Goal: Find specific page/section: Find specific page/section

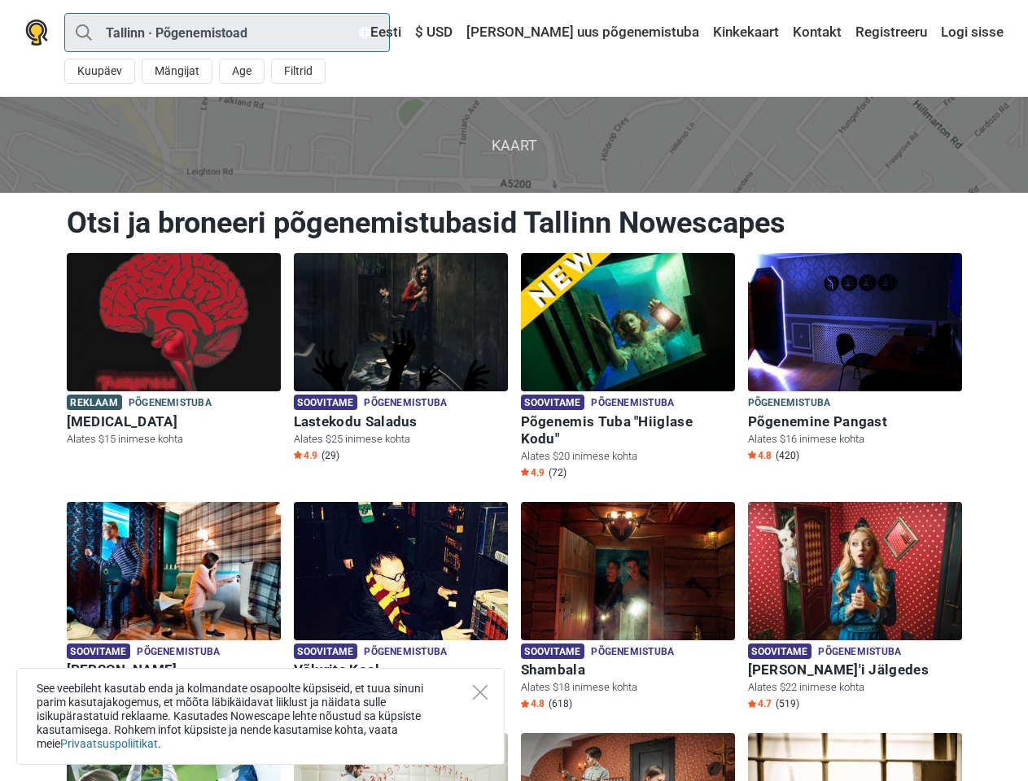
click at [227, 33] on input "Tallinn · Põgenemistoad" at bounding box center [226, 32] width 325 height 39
type input "[GEOGRAPHIC_DATA]"
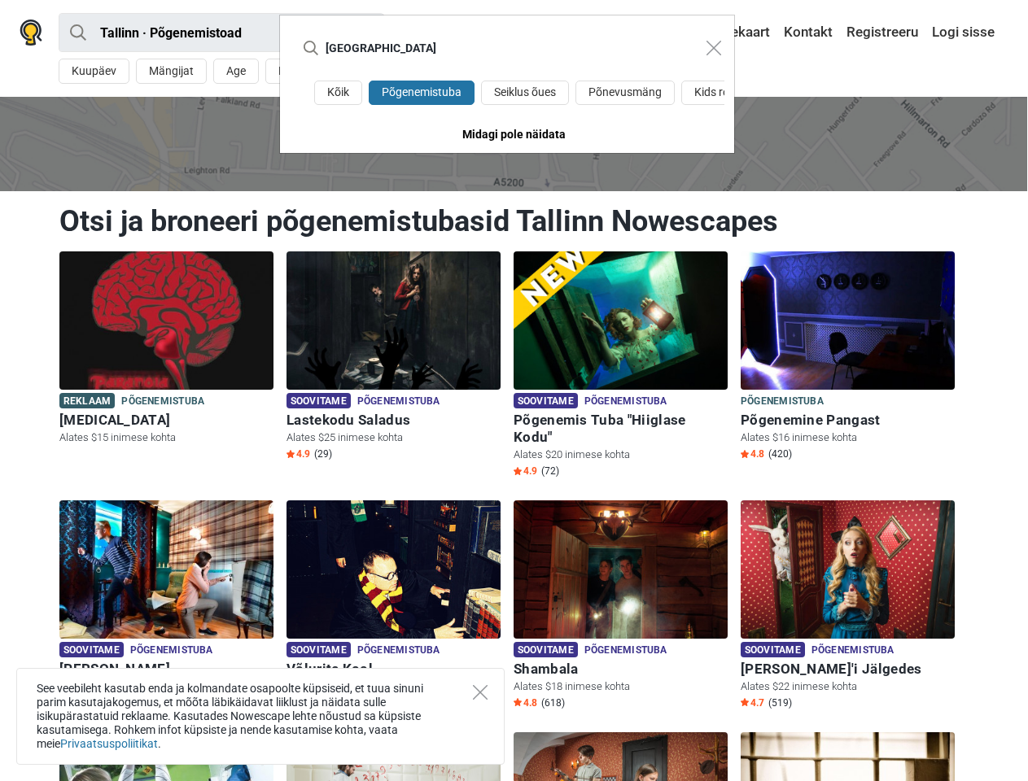
click at [99, 71] on div "Tallinn Kõik Põgenemistuba Seiklus õues Põnevusmäng Kids room Midagi pole näida…" at bounding box center [514, 390] width 1028 height 781
click at [176, 71] on div "Tallinn Kõik Põgenemistuba Seiklus õues Põnevusmäng Kids room Midagi pole näida…" at bounding box center [514, 390] width 1028 height 781
click at [241, 71] on div "Tallinn Kõik Põgenemistuba Seiklus õues Põnevusmäng Kids room Midagi pole näida…" at bounding box center [514, 390] width 1028 height 781
click at [297, 71] on div "[GEOGRAPHIC_DATA]" at bounding box center [507, 47] width 454 height 65
click at [460, 33] on input "[GEOGRAPHIC_DATA]" at bounding box center [491, 47] width 397 height 39
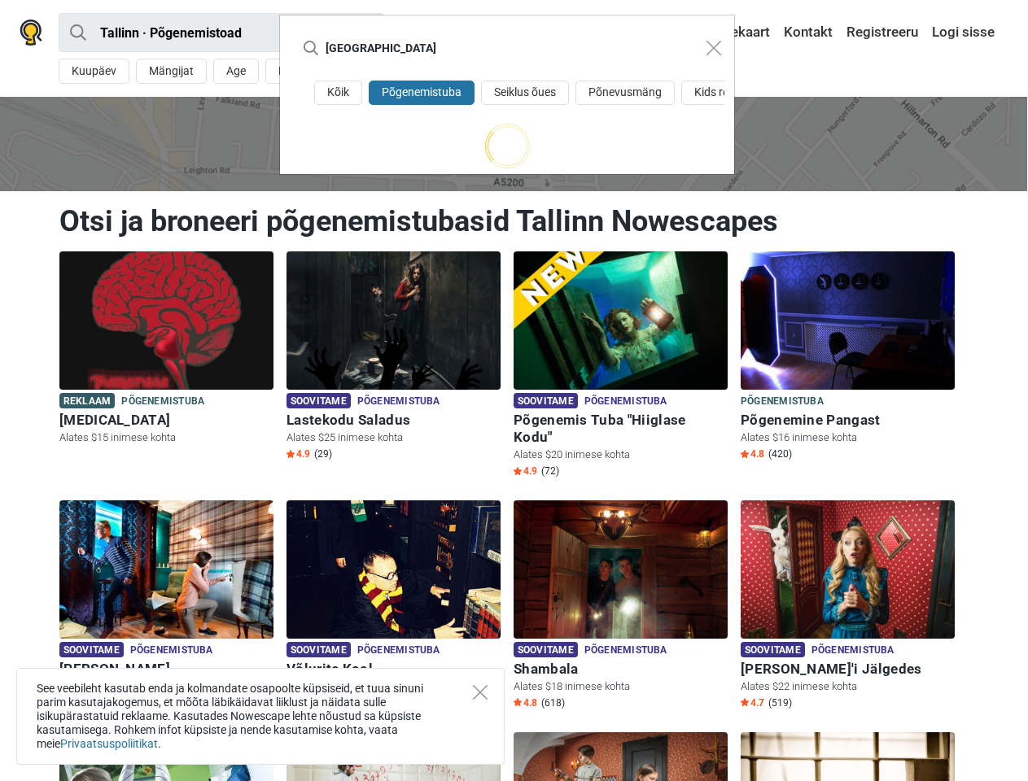
click at [516, 33] on input "[GEOGRAPHIC_DATA]" at bounding box center [491, 47] width 397 height 39
click at [817, 33] on div "Tallinn Kõik Põgenemistuba Seiklus õues Põnevusmäng Kids room" at bounding box center [514, 390] width 1028 height 781
